Goal: Information Seeking & Learning: Compare options

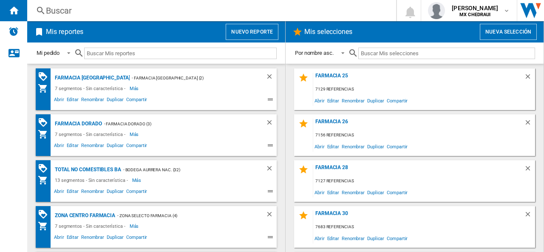
click at [69, 9] on div "Buscar" at bounding box center [210, 11] width 328 height 12
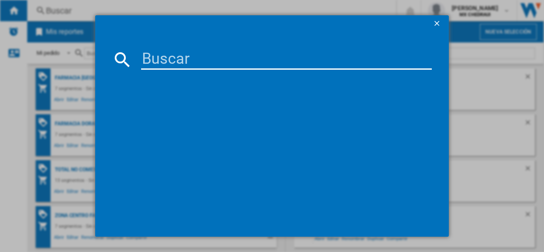
click at [156, 52] on input at bounding box center [286, 59] width 291 height 20
paste input "3767939"
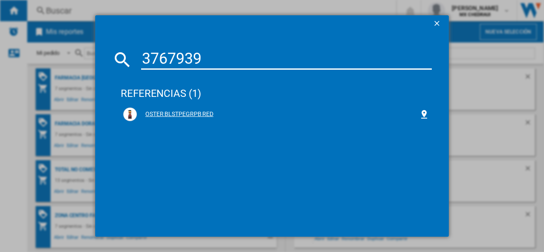
type input "3767939"
click at [174, 111] on div "OSTER BLSTPEGRPB RED" at bounding box center [278, 114] width 282 height 9
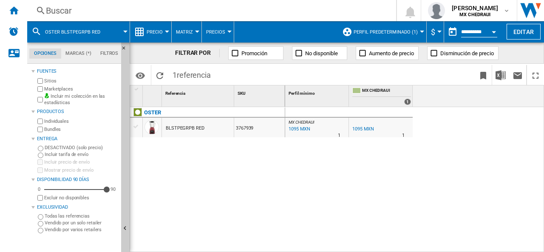
click at [404, 30] on span "Perfil predeterminado (1)" at bounding box center [386, 32] width 64 height 6
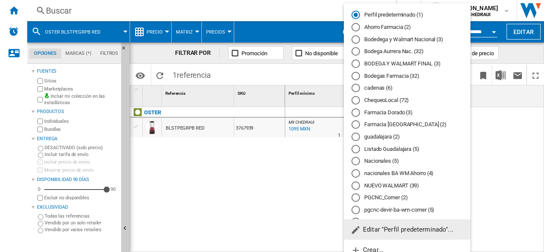
click at [377, 53] on md-radio-button "Bodega Aurrera Nac. (32)" at bounding box center [407, 52] width 111 height 8
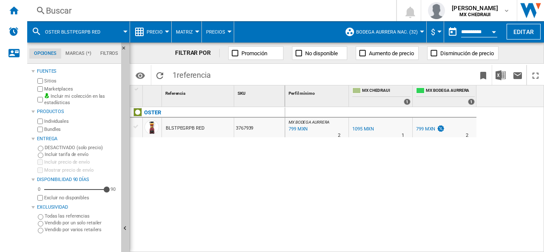
click at [401, 37] on button "Bodega Aurrera Nac. (32)" at bounding box center [389, 31] width 66 height 21
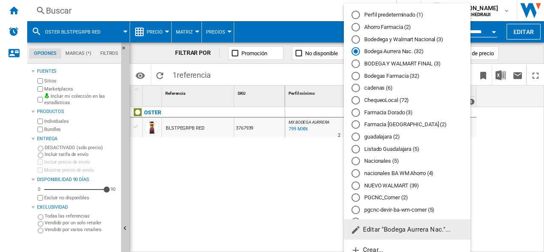
click at [386, 40] on md-radio-button "Bodedega y Walmart Nacional (3)" at bounding box center [407, 39] width 111 height 8
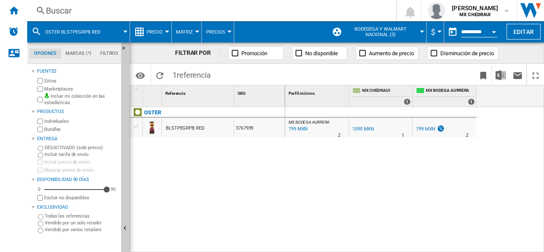
click at [423, 128] on div "799 MXN" at bounding box center [425, 129] width 19 height 6
click at [296, 128] on div "799 MXN" at bounding box center [298, 129] width 20 height 9
click at [363, 125] on div "1095 MXN" at bounding box center [362, 129] width 23 height 9
click at [441, 129] on img at bounding box center [441, 128] width 9 height 7
click at [349, 173] on div "MX BODEGA AURRERA : MX BODEGA AURRERA -27.0 % 799 MXN % N/A 2 MX BODEGA AURRERA…" at bounding box center [414, 180] width 259 height 146
